Goal: Information Seeking & Learning: Learn about a topic

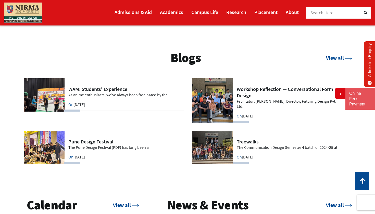
scroll to position [1013, 0]
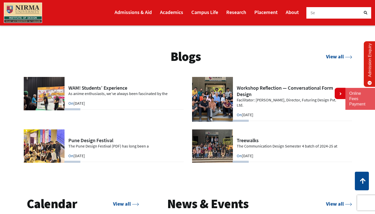
click at [220, 101] on link at bounding box center [271, 99] width 161 height 45
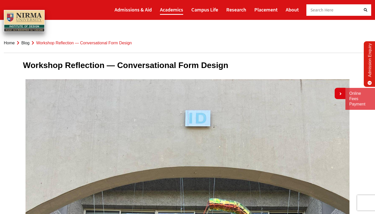
click at [176, 8] on link "Academics" at bounding box center [171, 9] width 23 height 10
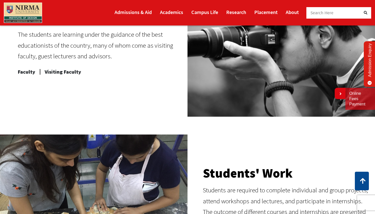
scroll to position [255, 0]
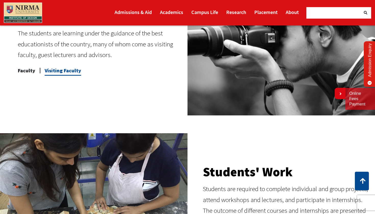
click at [58, 70] on span "Visiting Faculty" at bounding box center [63, 71] width 36 height 10
click at [30, 71] on span "Faculty" at bounding box center [26, 71] width 17 height 10
